Goal: Navigation & Orientation: Find specific page/section

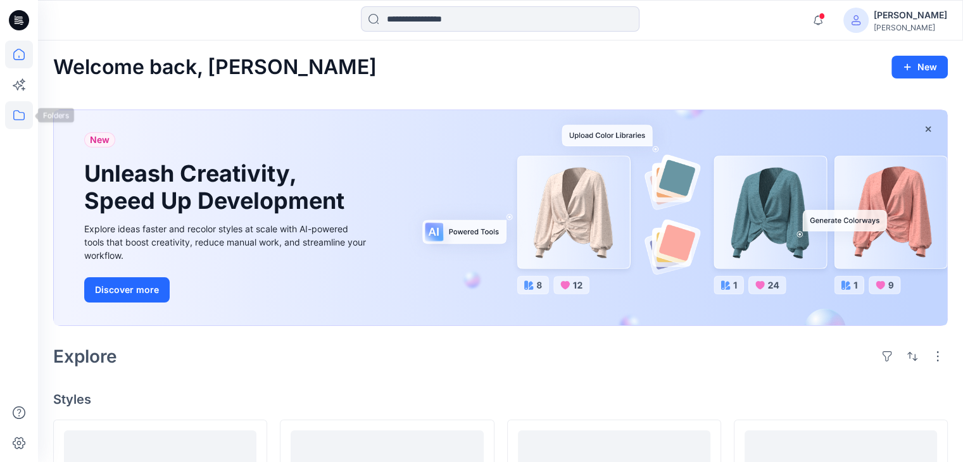
click at [19, 118] on icon at bounding box center [19, 115] width 28 height 28
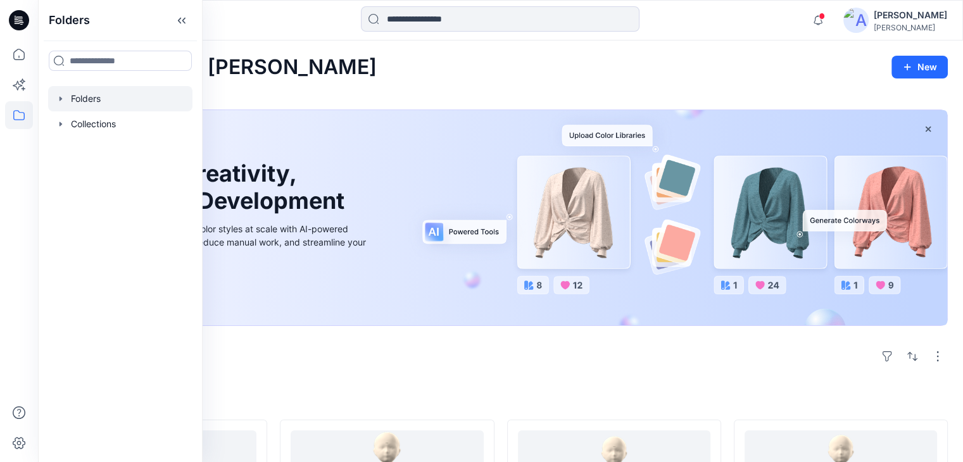
click at [81, 104] on div at bounding box center [120, 98] width 144 height 25
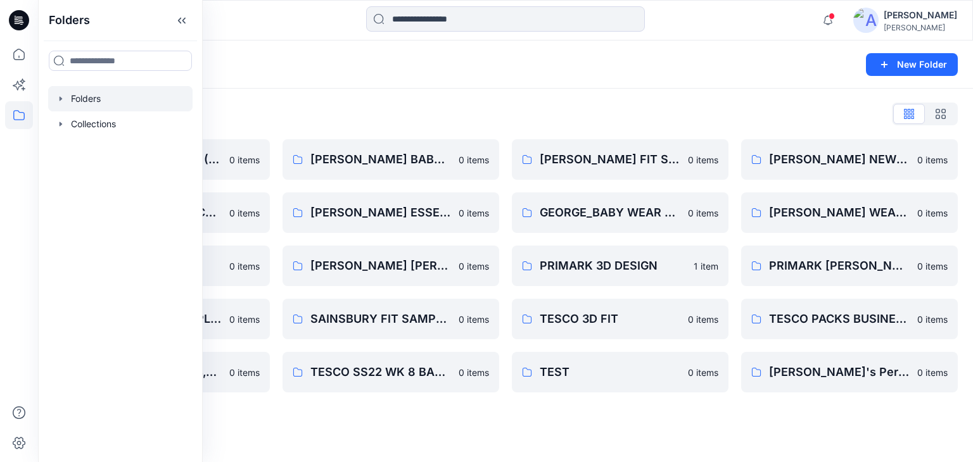
click at [395, 69] on div "Folders" at bounding box center [455, 65] width 805 height 18
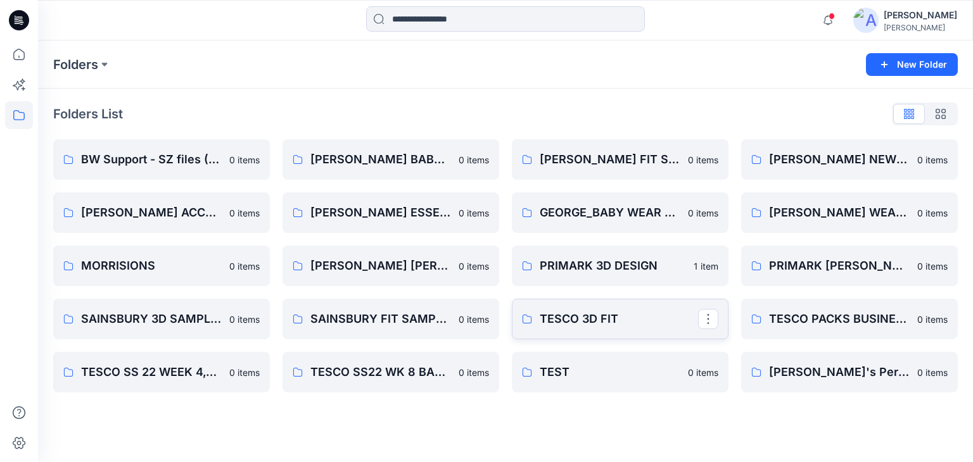
click at [600, 324] on p "TESCO 3D FIT" at bounding box center [619, 319] width 158 height 18
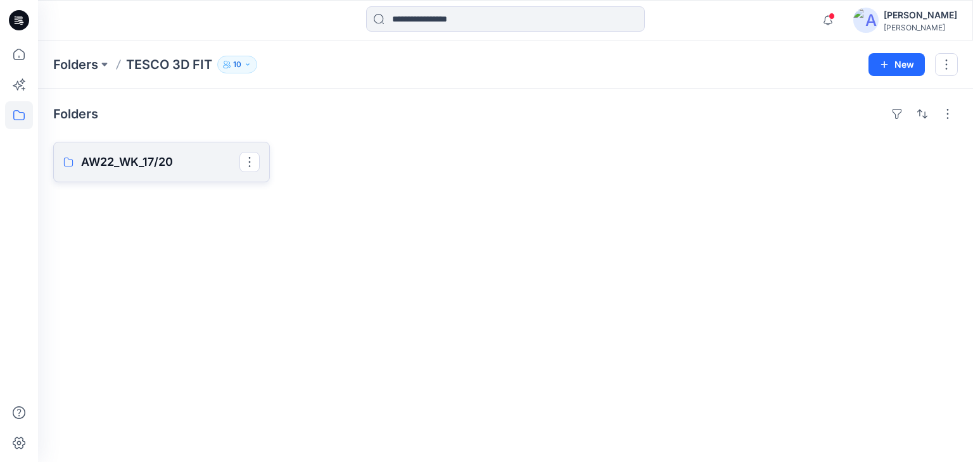
click at [162, 163] on p "AW22_WK_17/20" at bounding box center [160, 162] width 158 height 18
